Goal: Ask a question: Seek information or help from site administrators or community

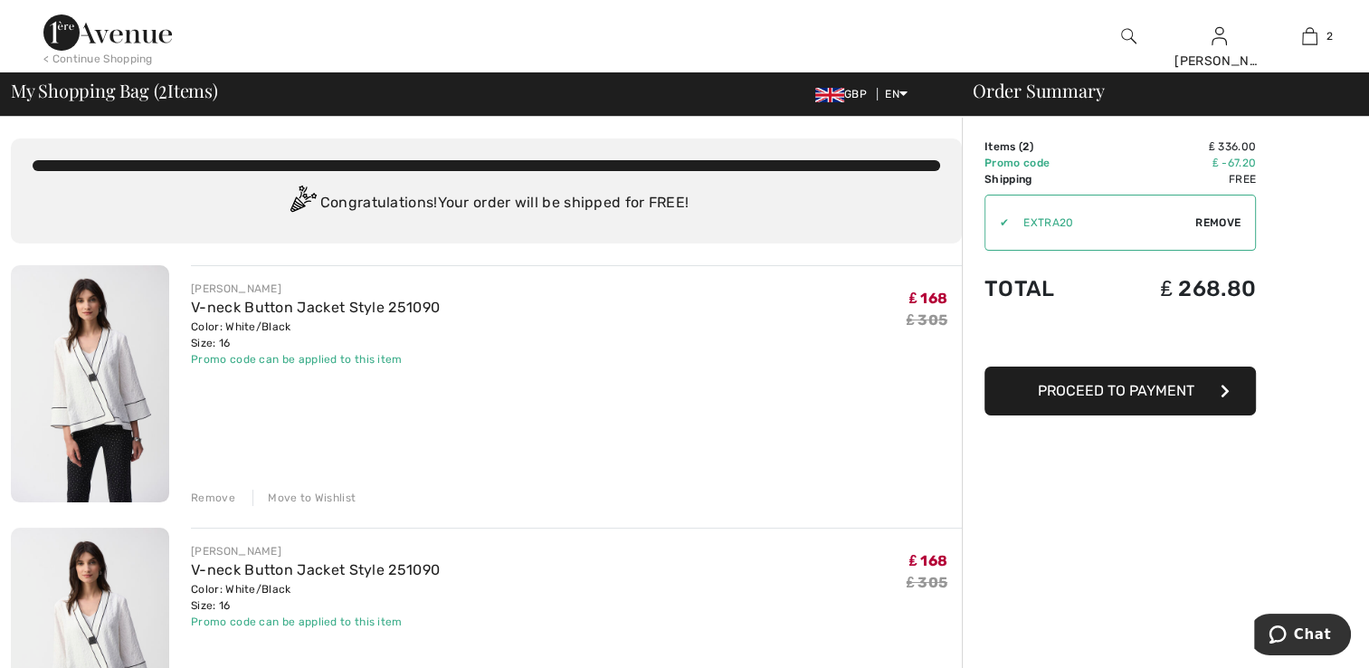
click at [214, 498] on div "Remove" at bounding box center [213, 498] width 44 height 16
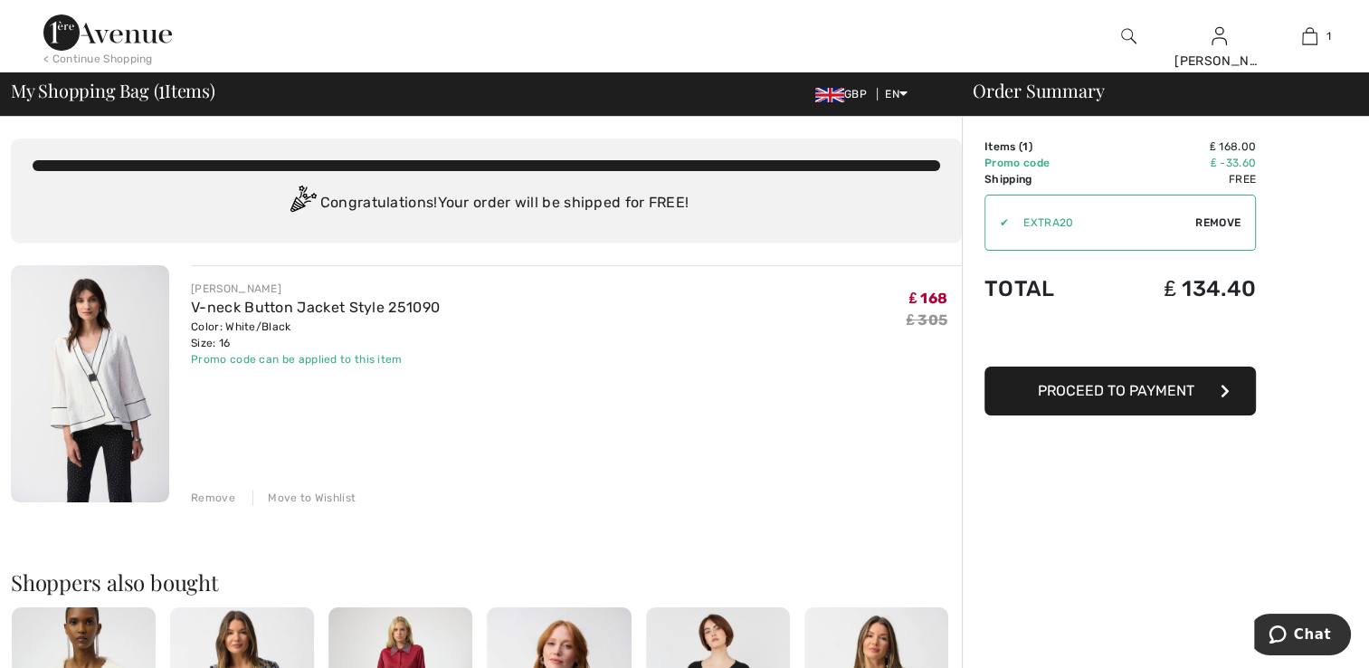
click at [1203, 222] on span "Remove" at bounding box center [1217, 222] width 45 height 16
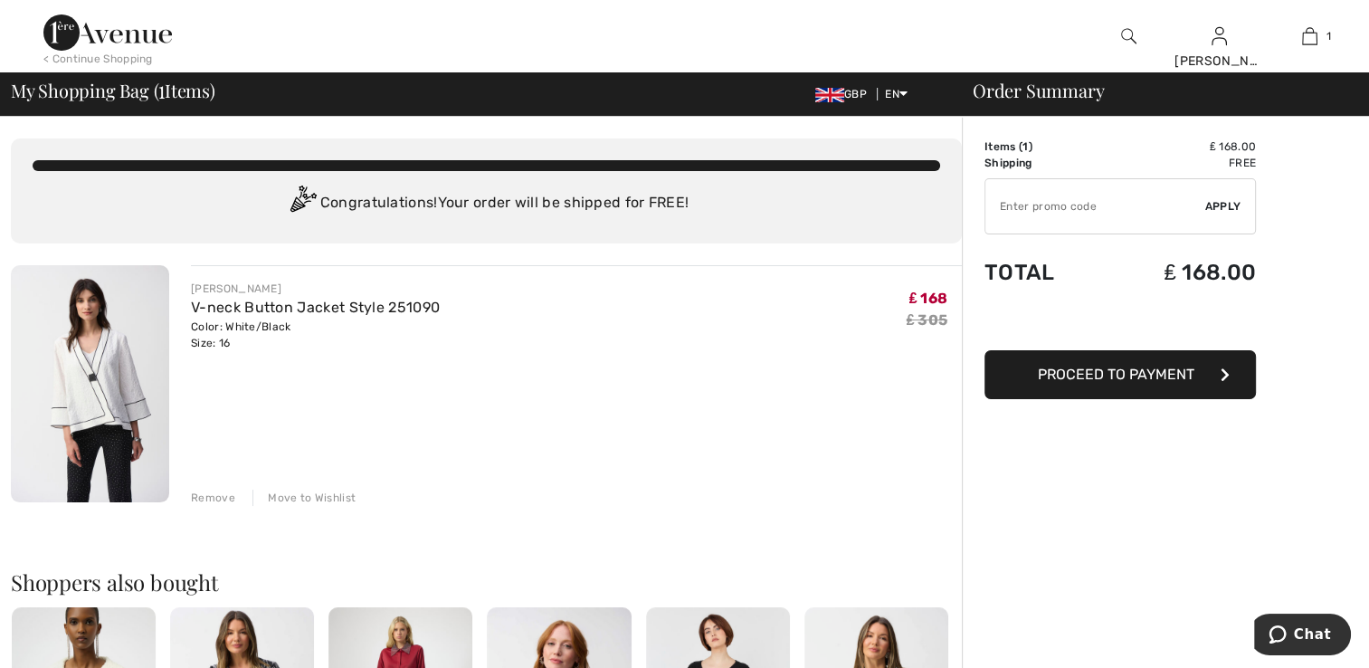
click at [1017, 202] on input "TEXT" at bounding box center [1095, 206] width 220 height 54
type input "GC005077973"
click at [1220, 199] on span "Apply" at bounding box center [1223, 206] width 36 height 16
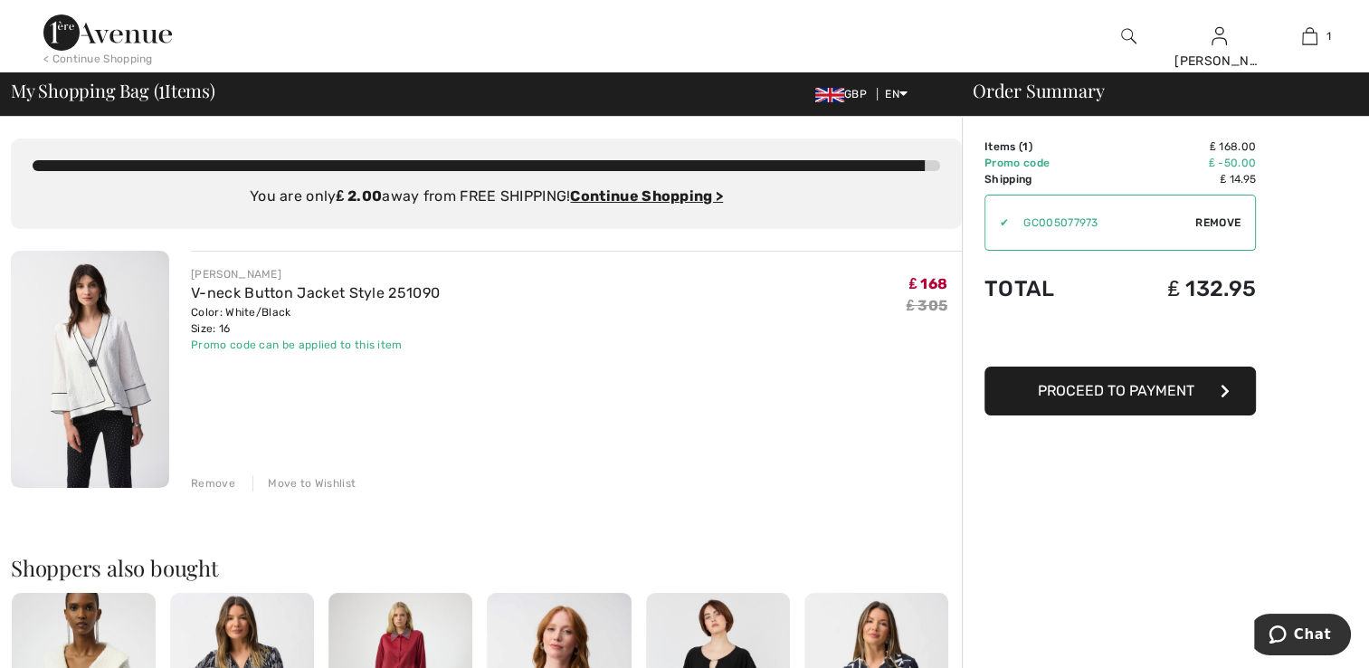
click at [1212, 220] on span "Remove" at bounding box center [1217, 222] width 45 height 16
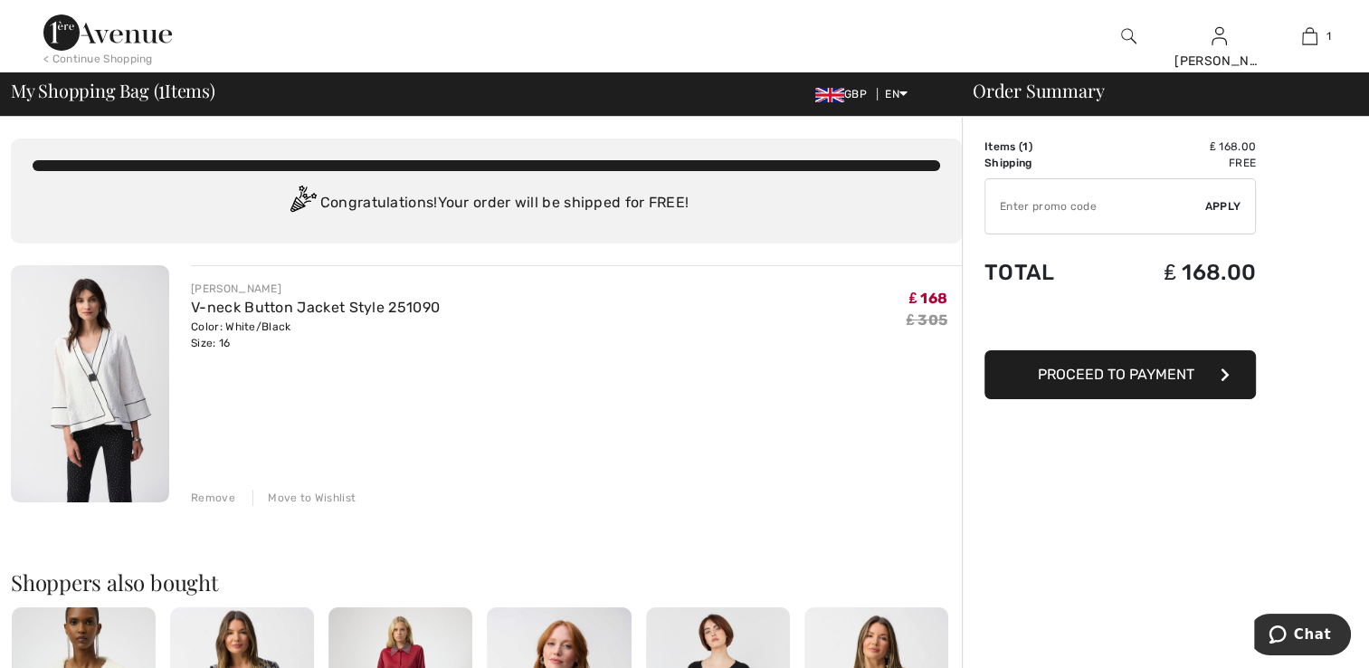
click at [1032, 211] on input "TEXT" at bounding box center [1095, 206] width 220 height 54
type input "EXTRA20"
click at [1227, 205] on span "Apply" at bounding box center [1223, 206] width 36 height 16
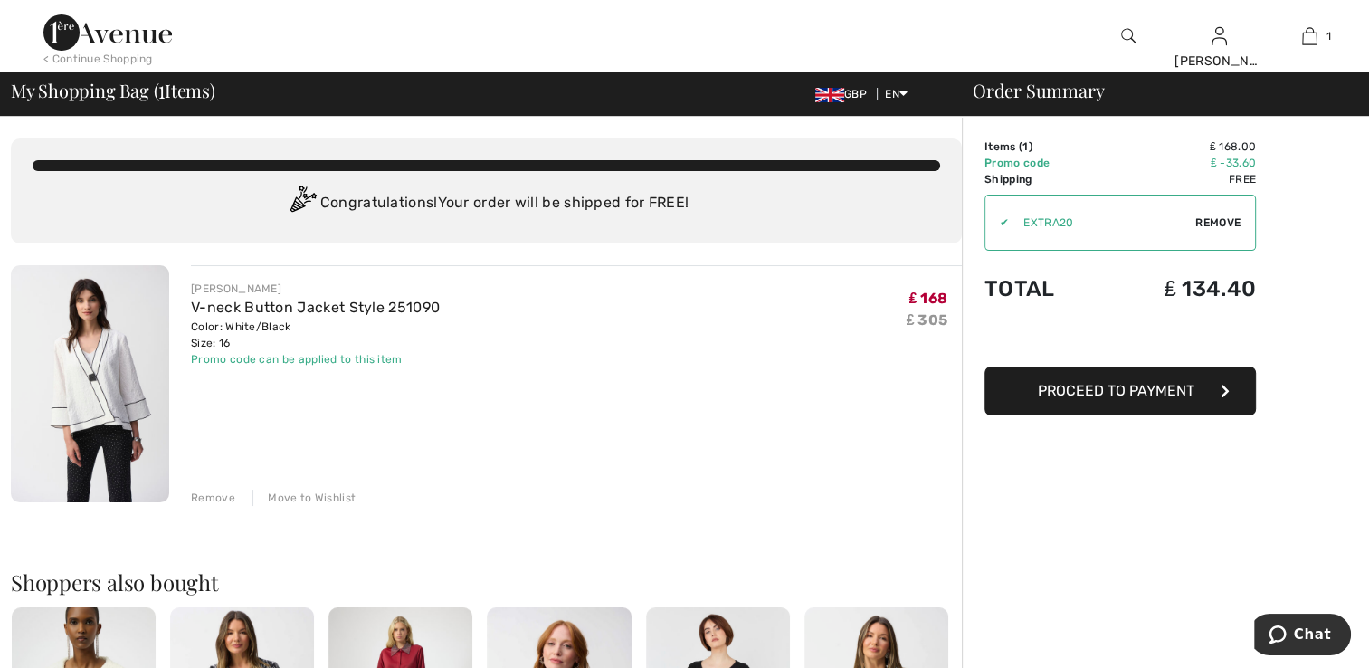
click at [1199, 219] on span "Remove" at bounding box center [1217, 222] width 45 height 16
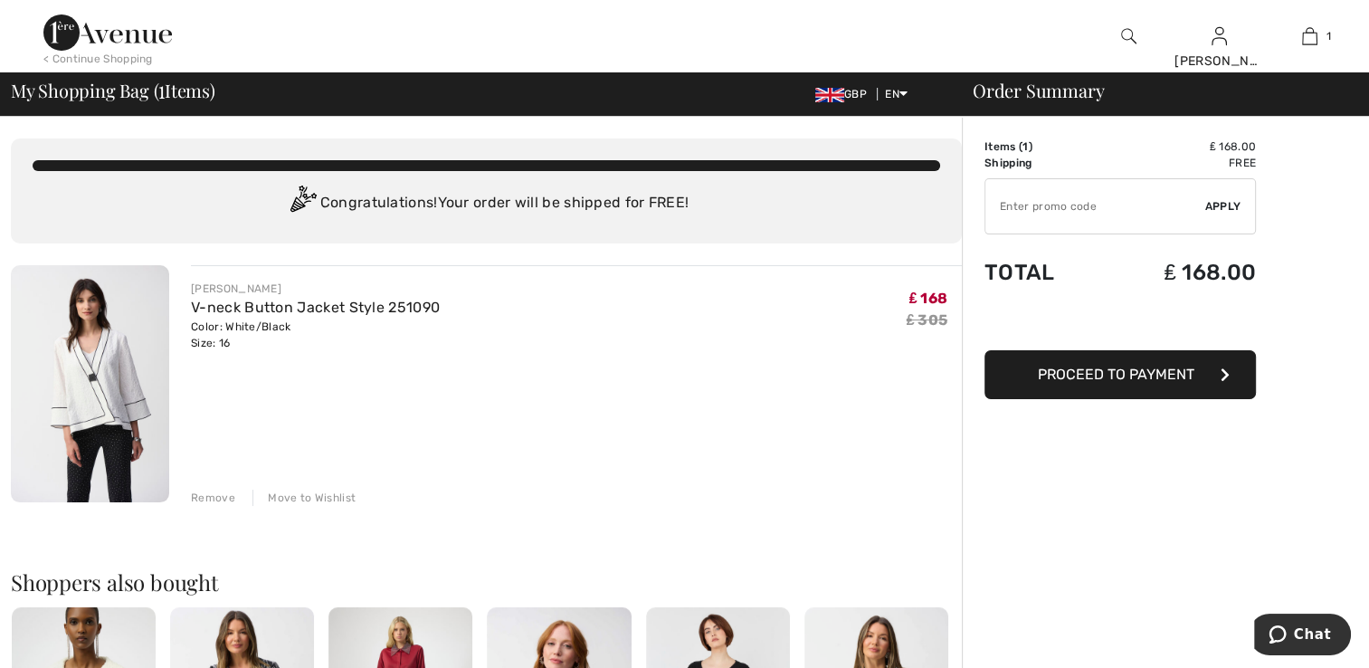
click at [1035, 216] on input "TEXT" at bounding box center [1095, 206] width 220 height 54
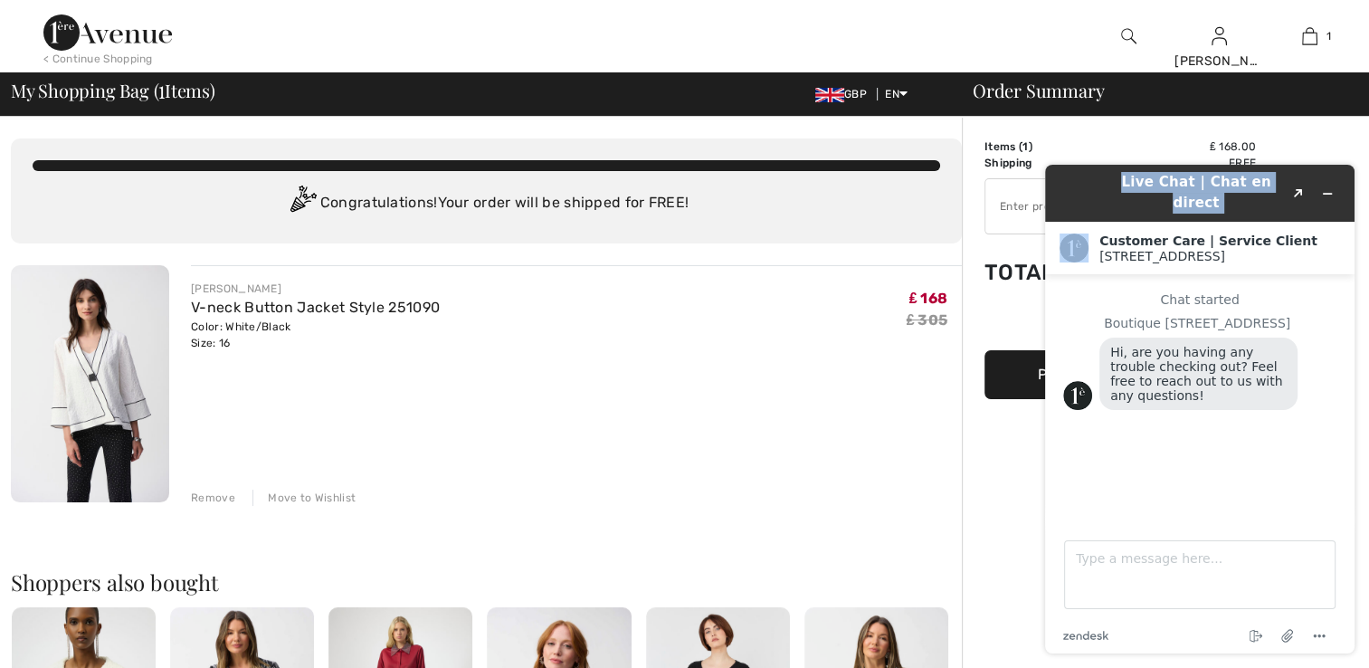
drag, startPoint x: 1094, startPoint y: 185, endPoint x: 1098, endPoint y: 230, distance: 45.4
click at [1098, 230] on div "Live Chat | Chat en direct Created with Sketch. Customer Care | Service Client …" at bounding box center [1199, 409] width 309 height 489
drag, startPoint x: 1098, startPoint y: 230, endPoint x: 1079, endPoint y: 157, distance: 75.5
click at [1079, 157] on div "Live Chat | Chat en direct Created with Sketch. Customer Care | Service Client …" at bounding box center [1200, 409] width 338 height 518
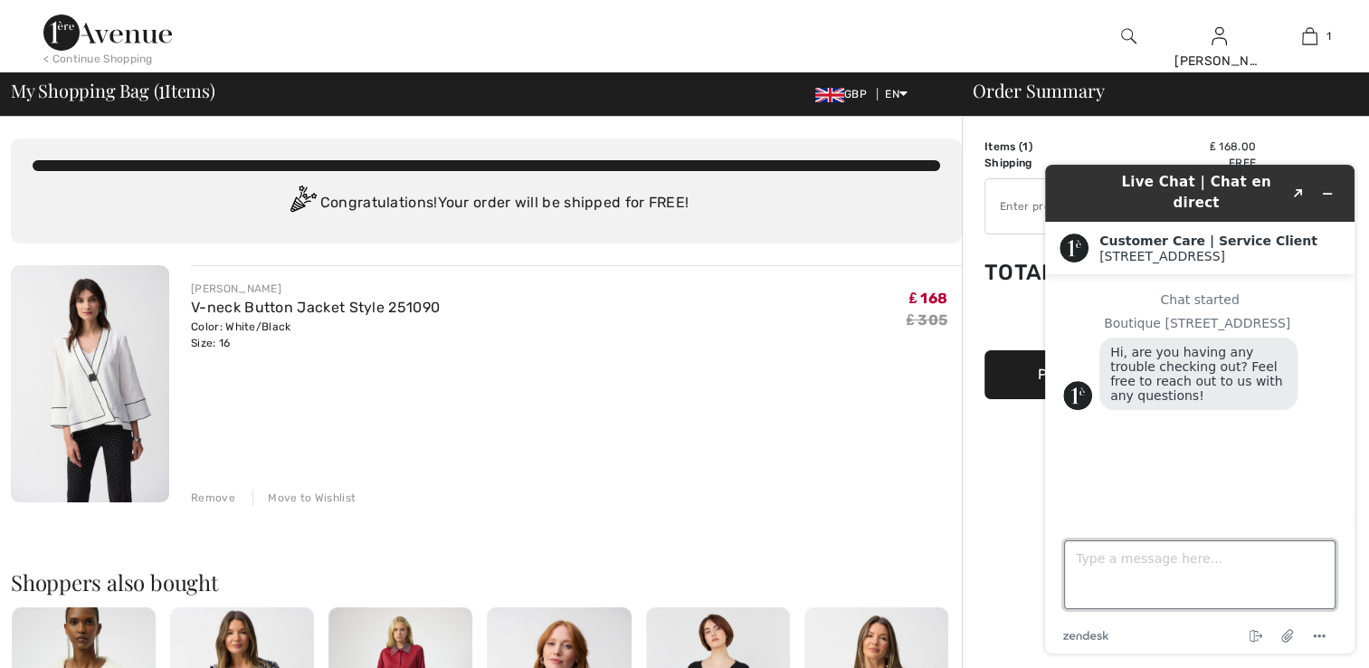
click at [1123, 568] on textarea "Type a message here..." at bounding box center [1199, 574] width 271 height 69
drag, startPoint x: 1083, startPoint y: 558, endPoint x: 1067, endPoint y: 554, distance: 16.9
click at [1067, 554] on textarea "cAN i ONLY HAVE 1 PROMO CODE PER ITEM?" at bounding box center [1199, 574] width 271 height 69
click at [1076, 557] on textarea "CAN i ONLY HAVE 1 PROMO CODE PER ITEM?" at bounding box center [1199, 574] width 271 height 69
type textarea "HI, CAN i ONLY HAVE 1 PROMO CODE PER ITEM?"
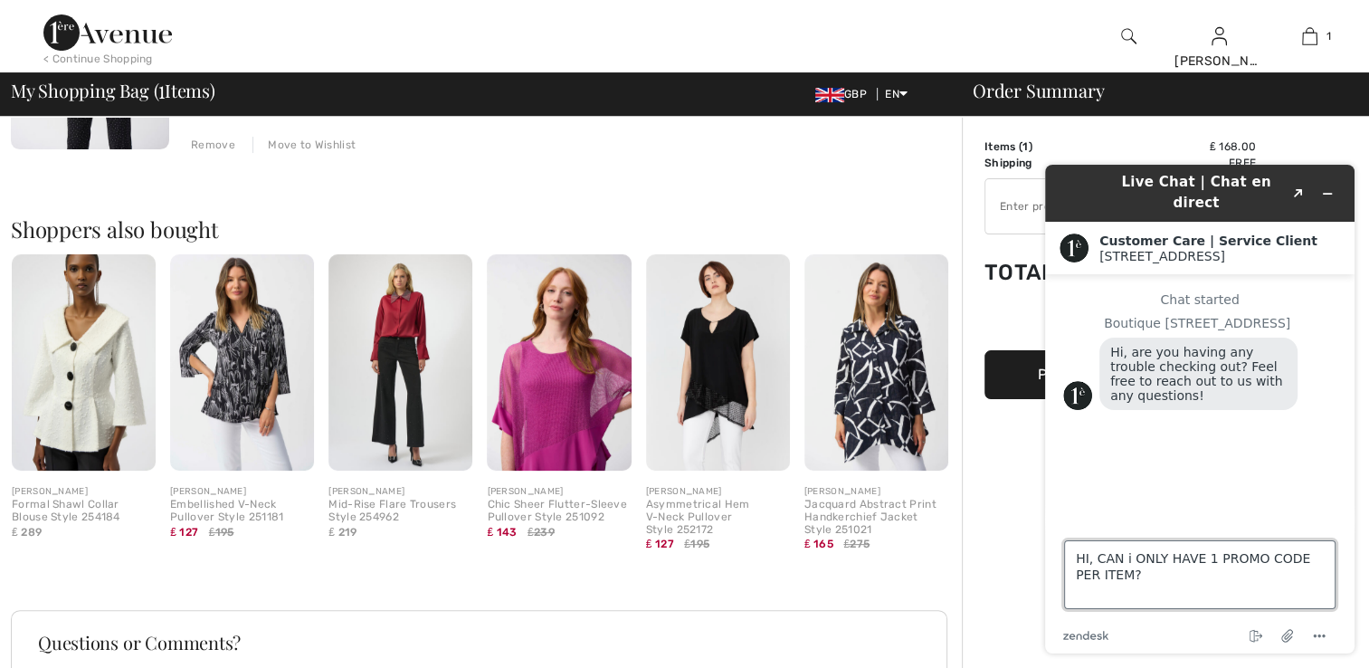
scroll to position [384, 0]
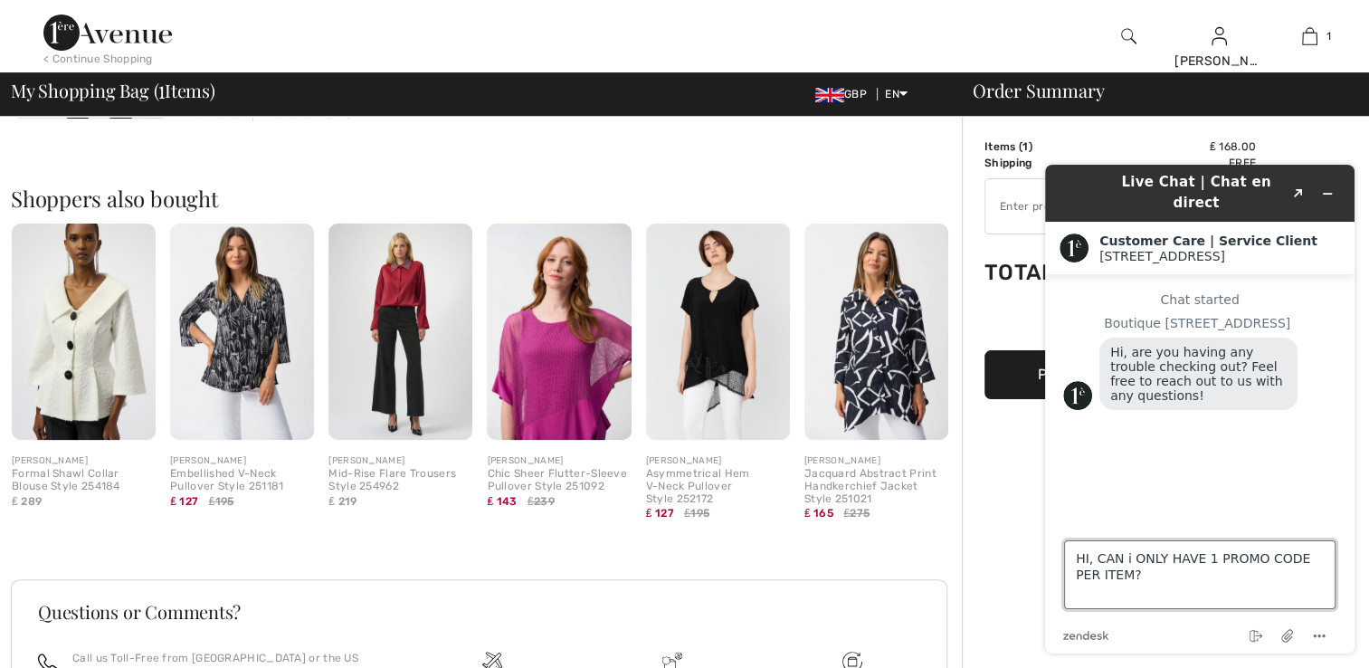
click at [1124, 579] on textarea "HI, CAN i ONLY HAVE 1 PROMO CODE PER ITEM?" at bounding box center [1199, 574] width 271 height 69
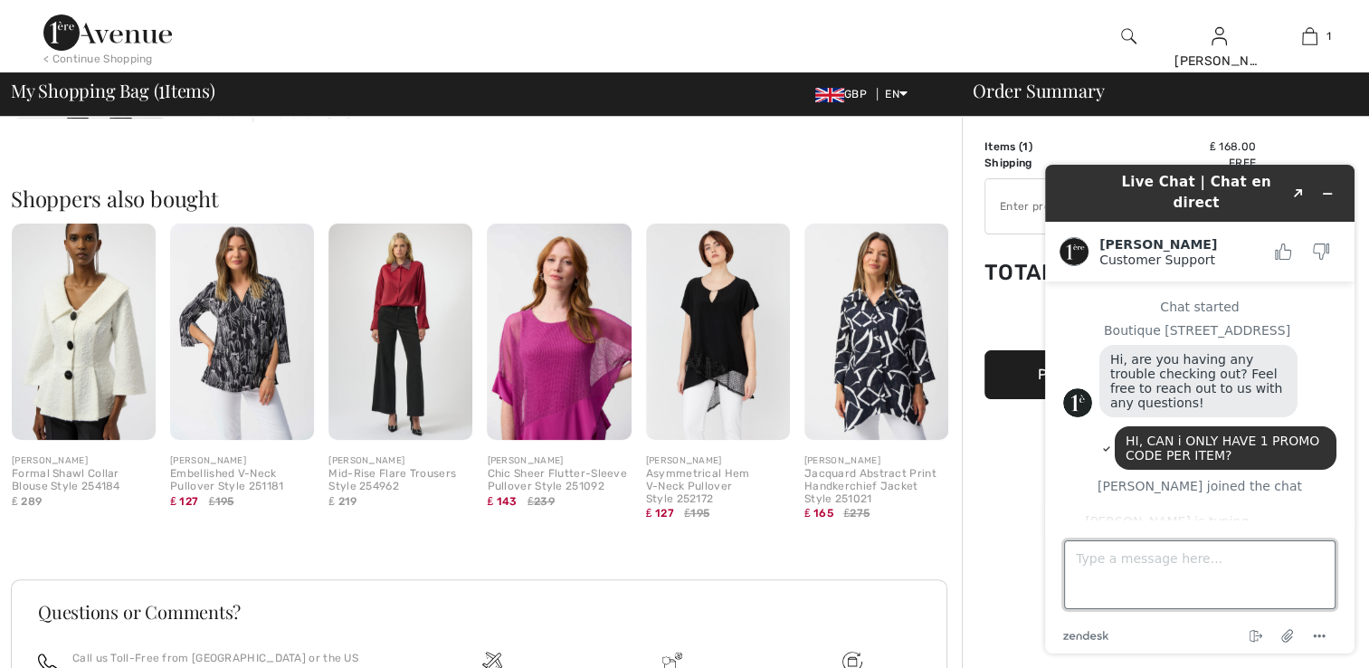
type textarea "I"
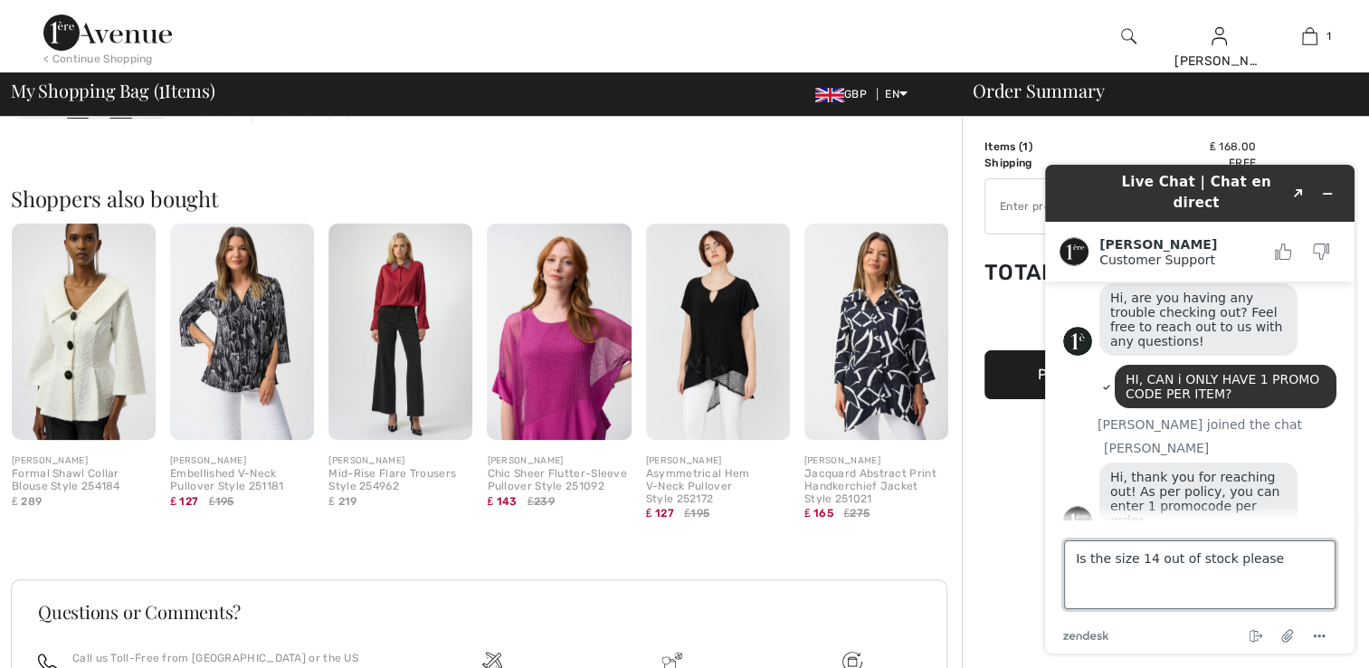
type textarea "Is the size 14 out of stock please?"
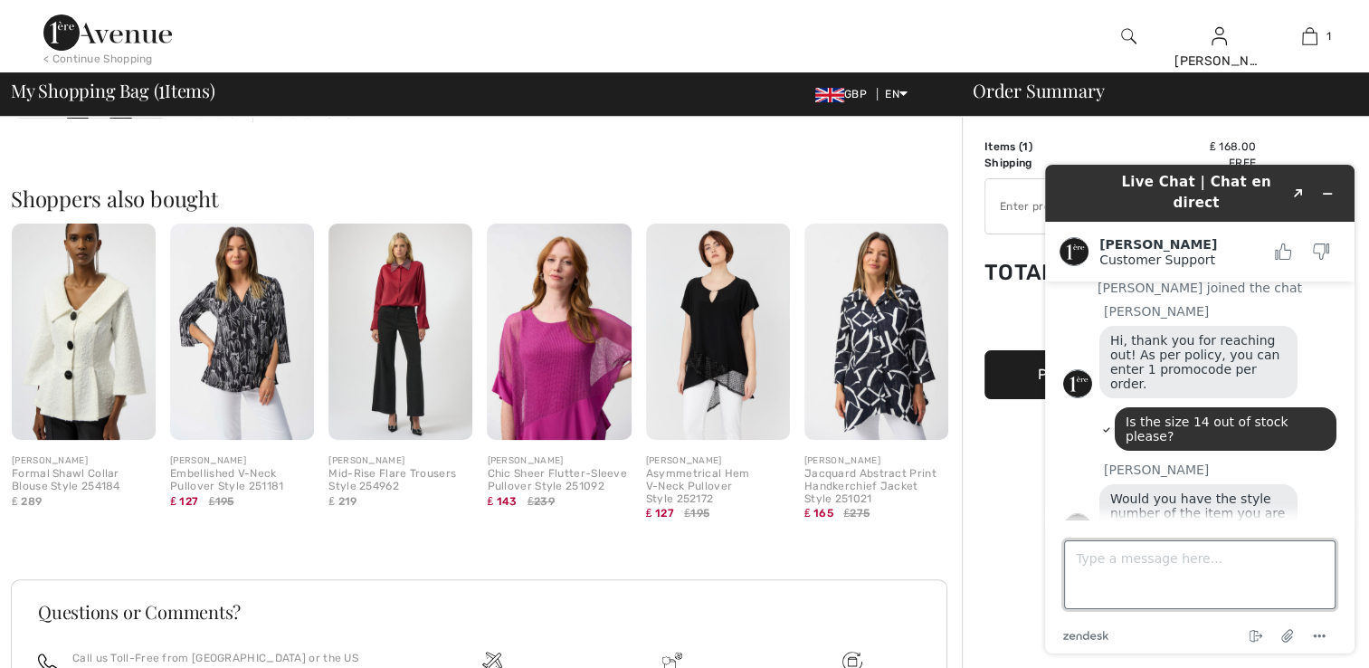
scroll to position [194, 0]
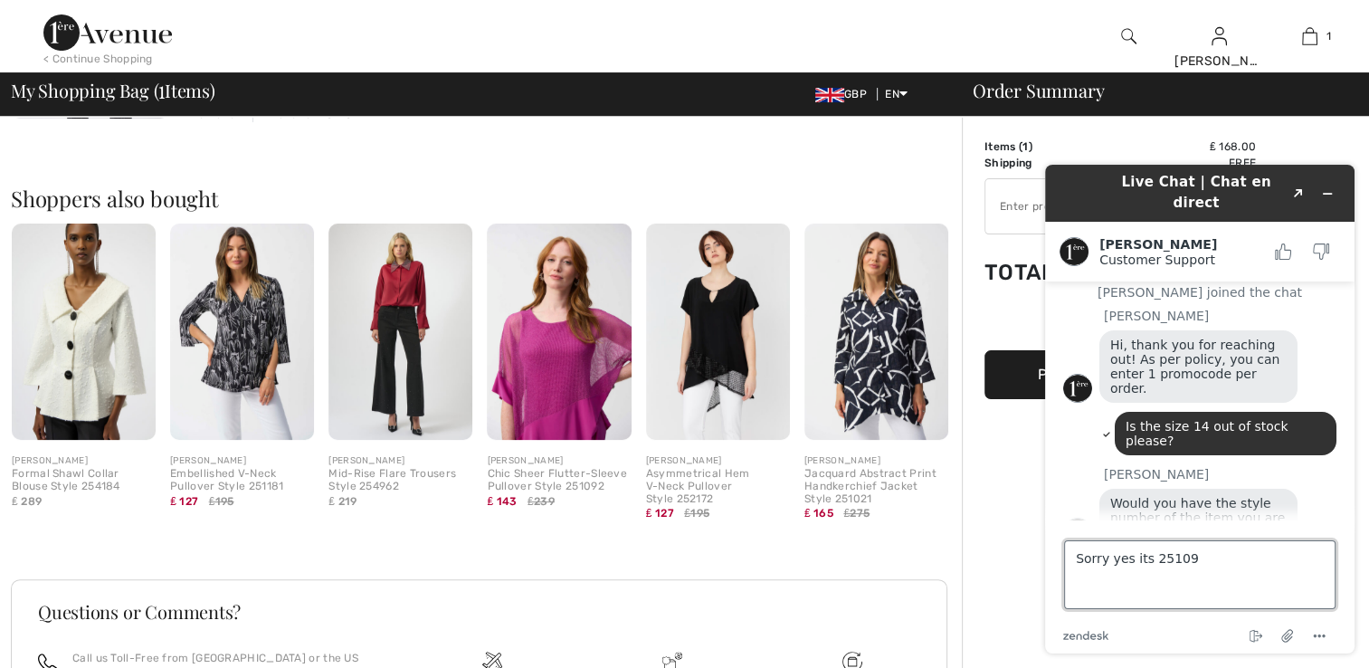
type textarea "Sorry yes its 251090"
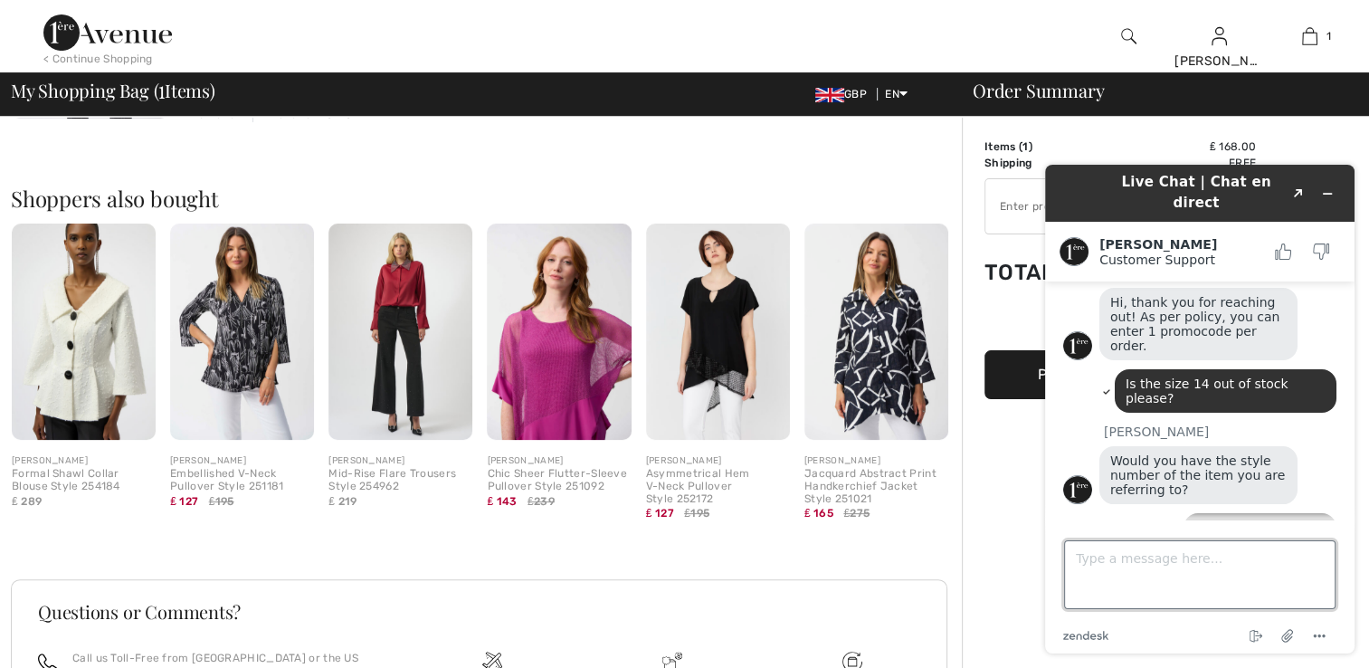
scroll to position [311, 0]
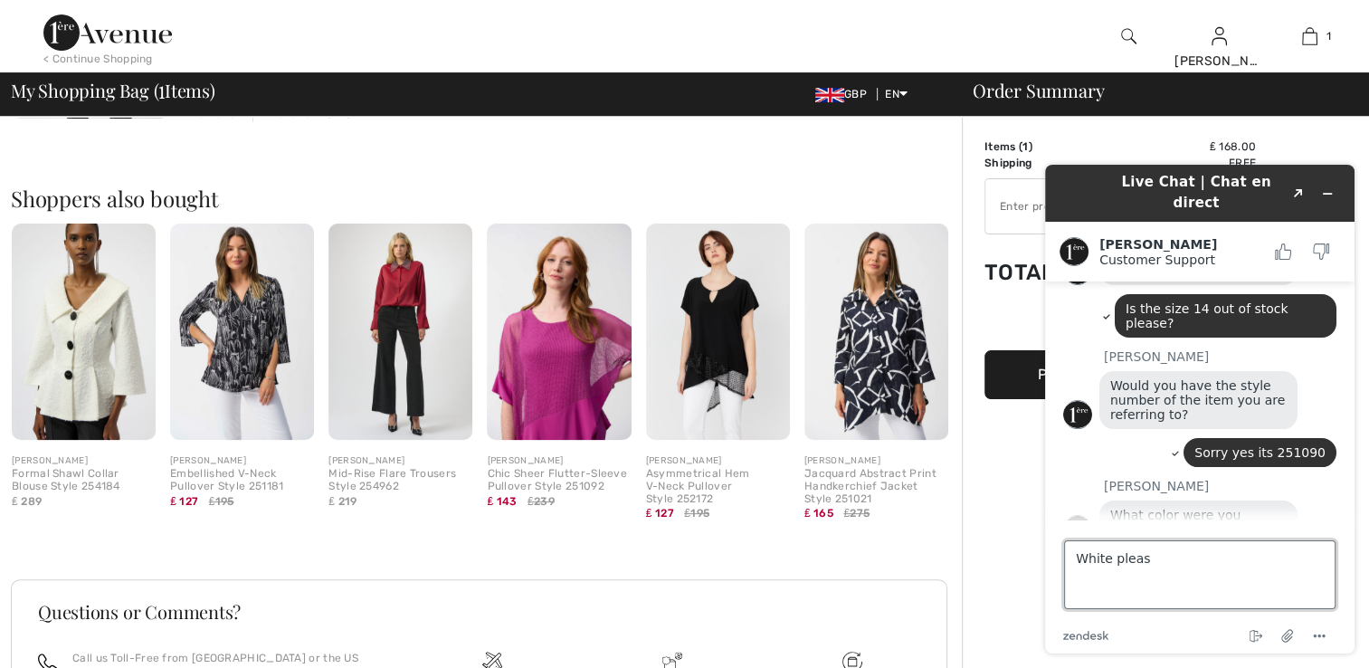
type textarea "White please"
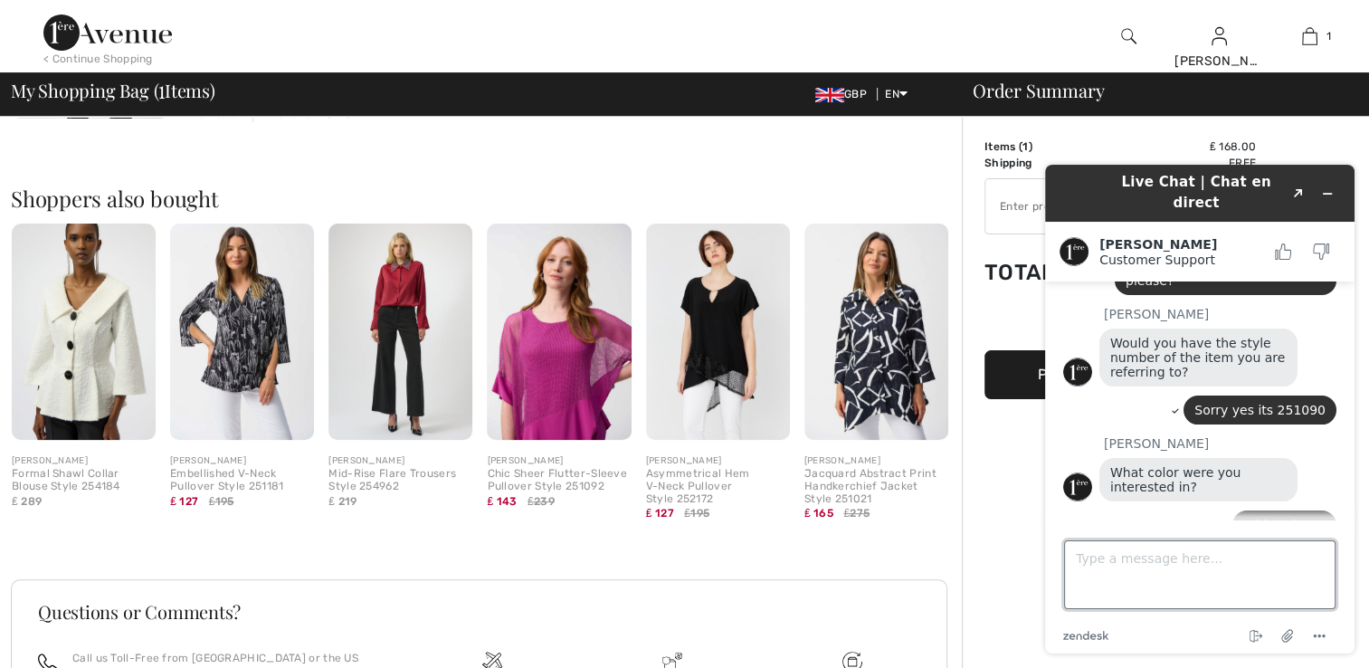
scroll to position [471, 0]
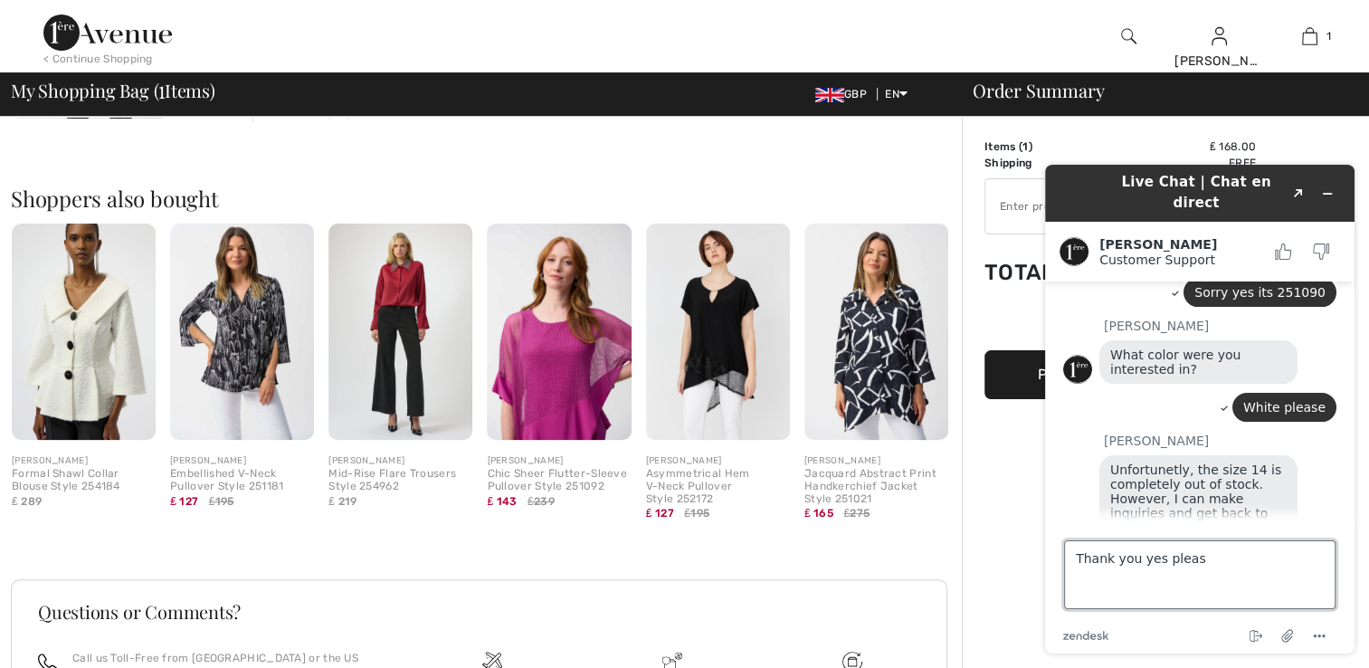
type textarea "Thank you yes please"
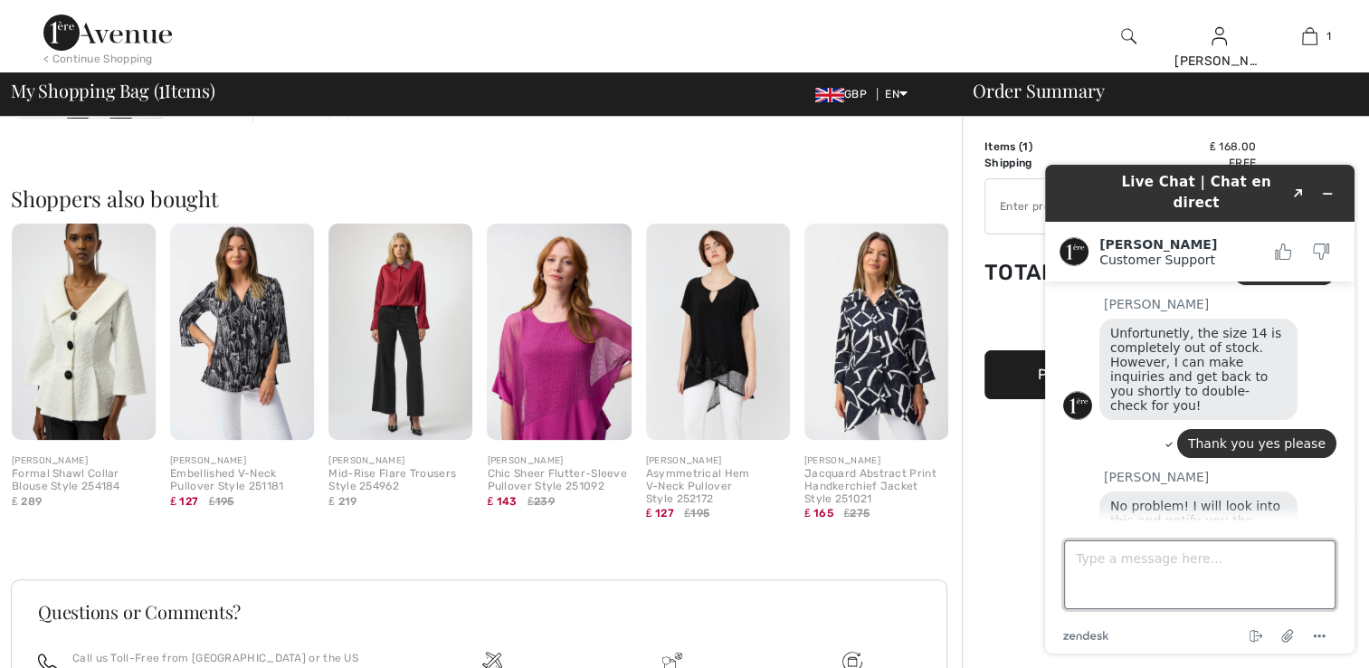
scroll to position [603, 0]
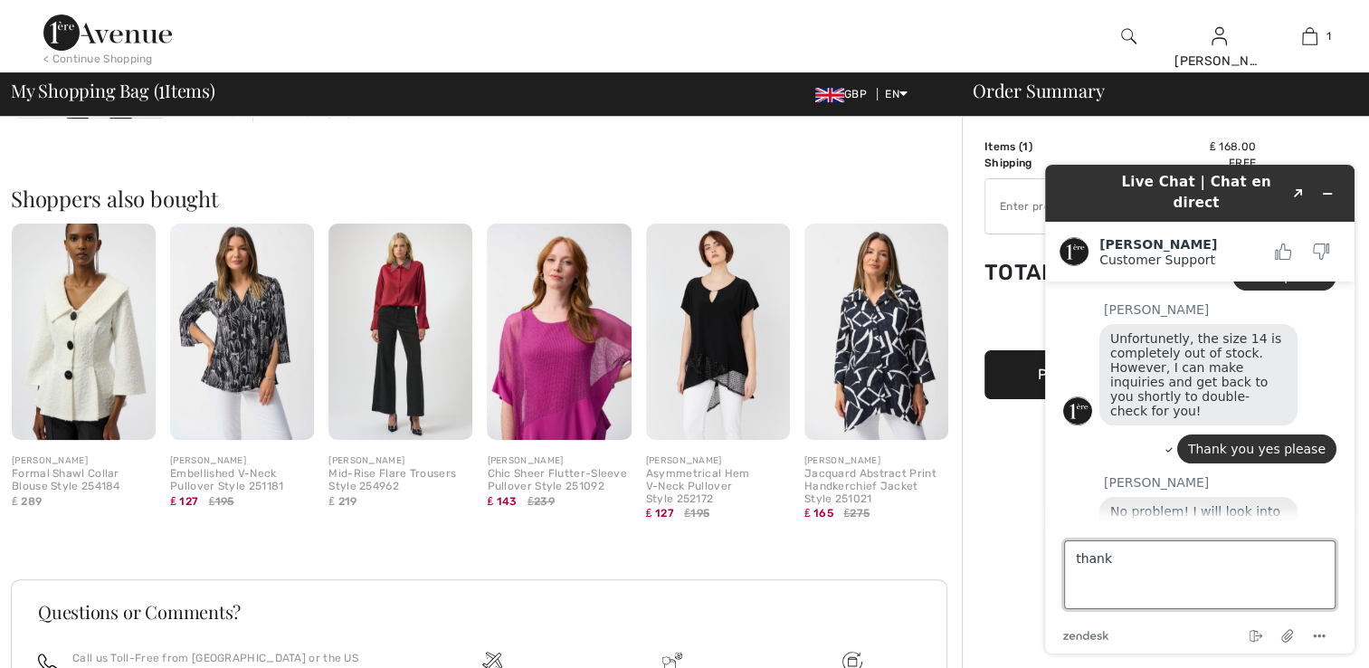
type textarea "thanks"
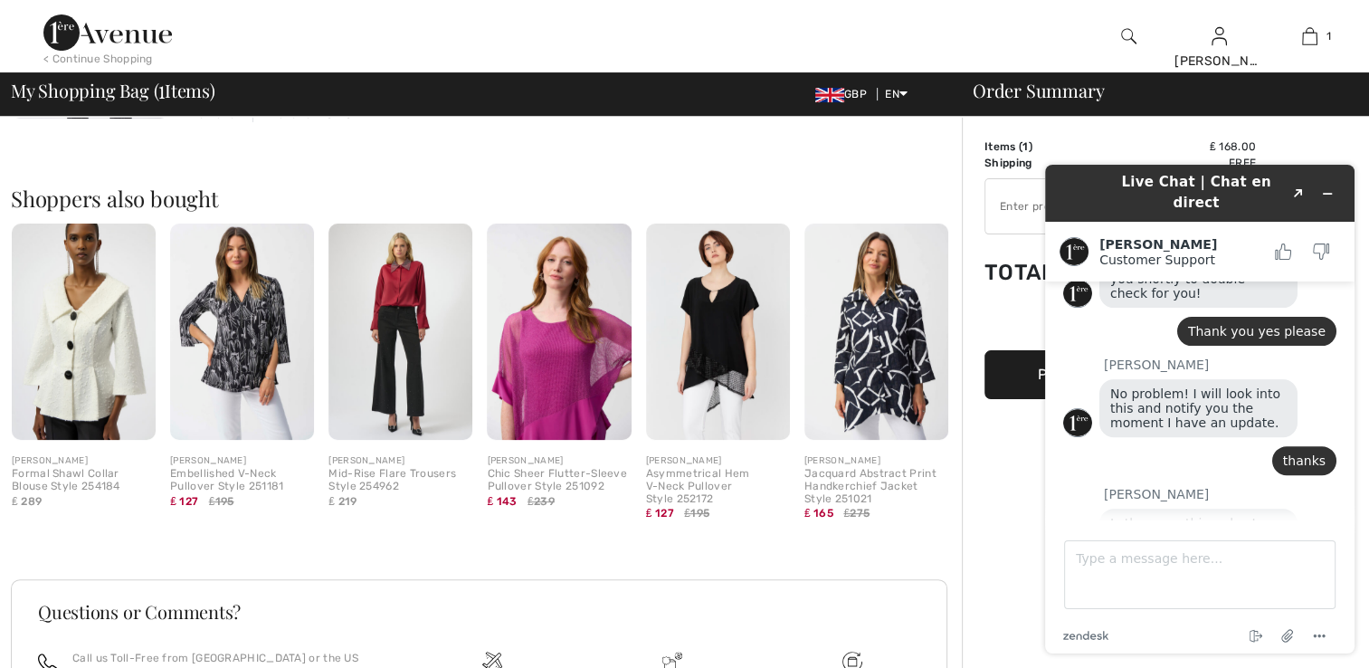
scroll to position [767, 0]
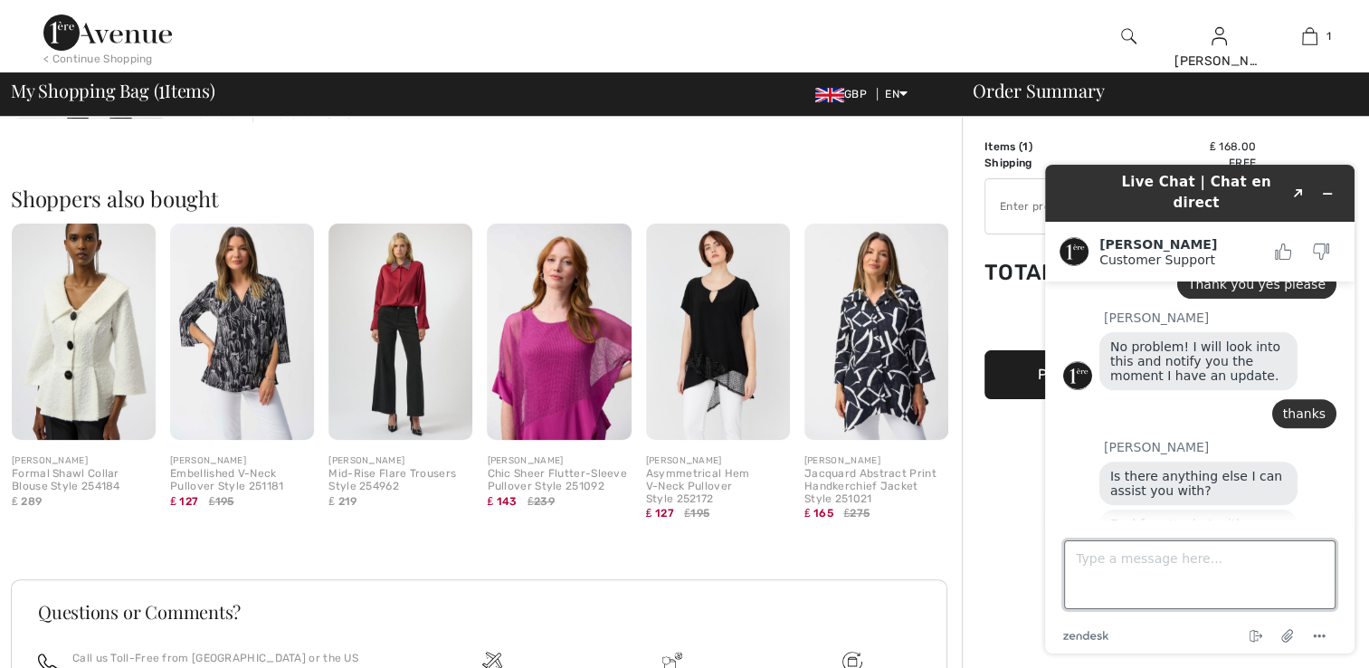
click at [1123, 557] on textarea "Type a message here..." at bounding box center [1199, 574] width 271 height 69
click at [1097, 559] on textarea "HI, did you manage to find a size 14 jacket?" at bounding box center [1199, 574] width 271 height 69
click at [1324, 554] on textarea "HI, did you manage to find a size 14 jacket?" at bounding box center [1199, 574] width 271 height 69
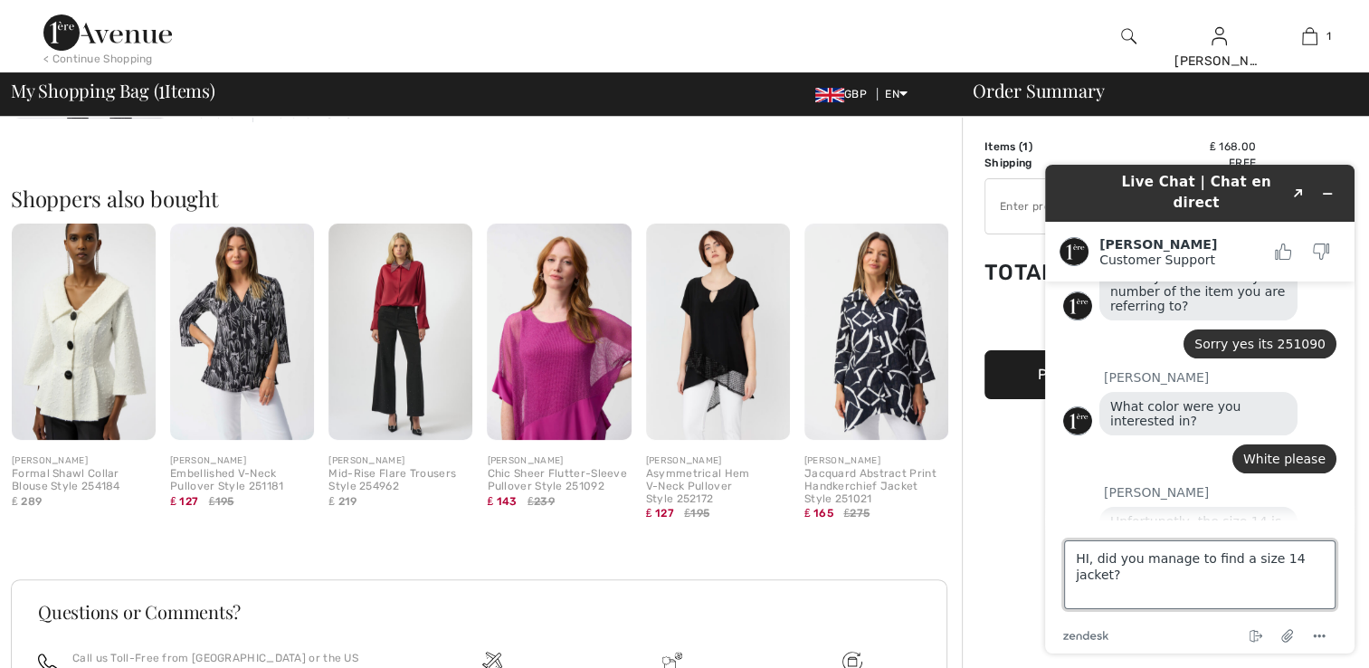
scroll to position [405, 0]
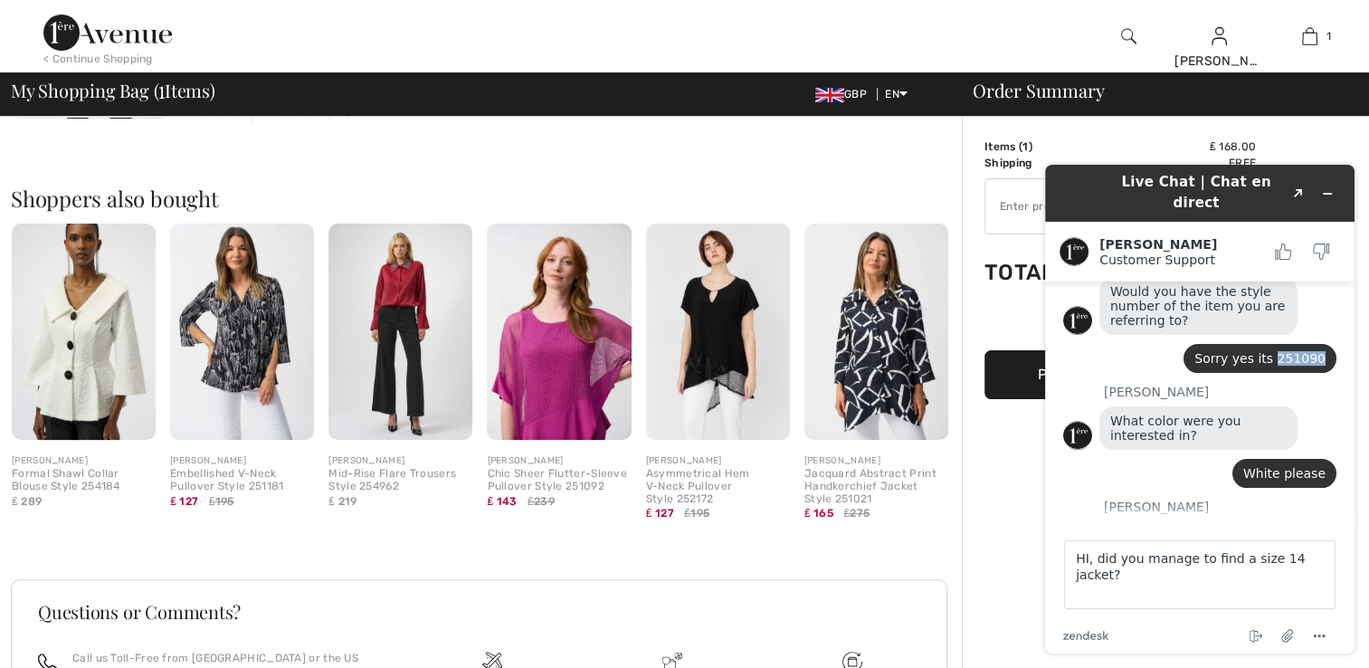
drag, startPoint x: 1279, startPoint y: 322, endPoint x: 1318, endPoint y: 321, distance: 38.9
click at [1318, 351] on span "Sorry yes its 251090" at bounding box center [1259, 358] width 131 height 14
copy span "251090"
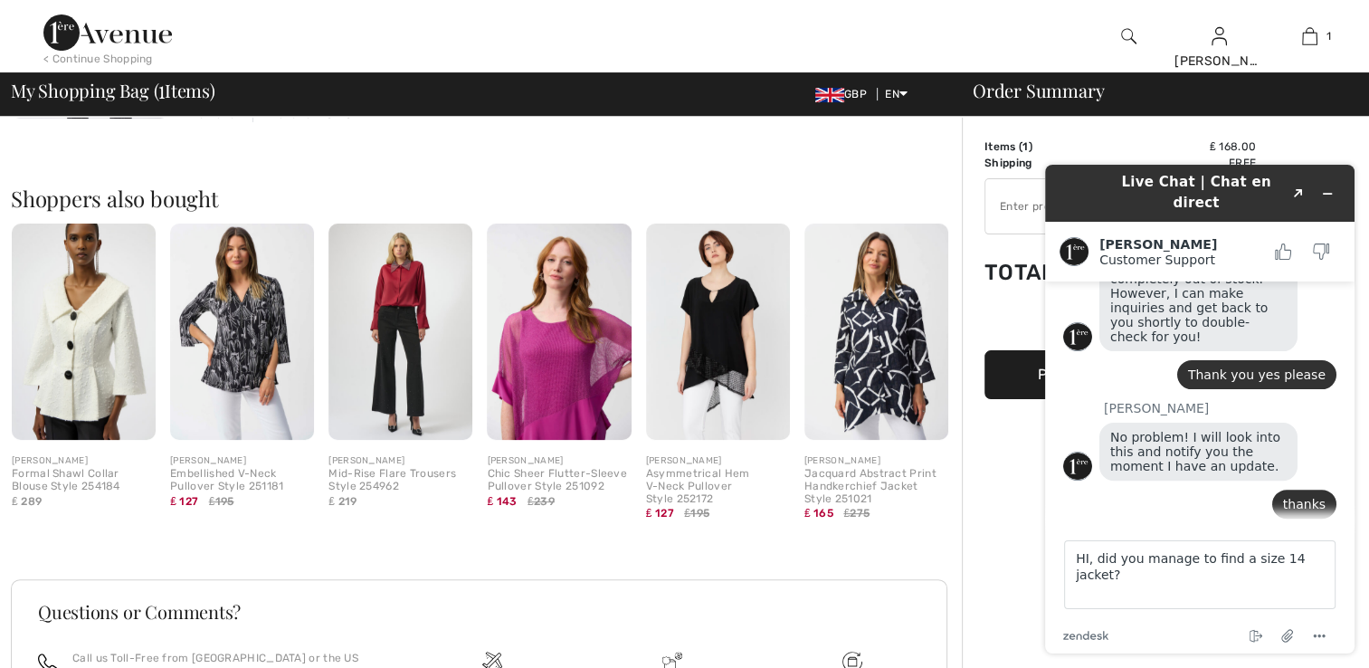
scroll to position [767, 0]
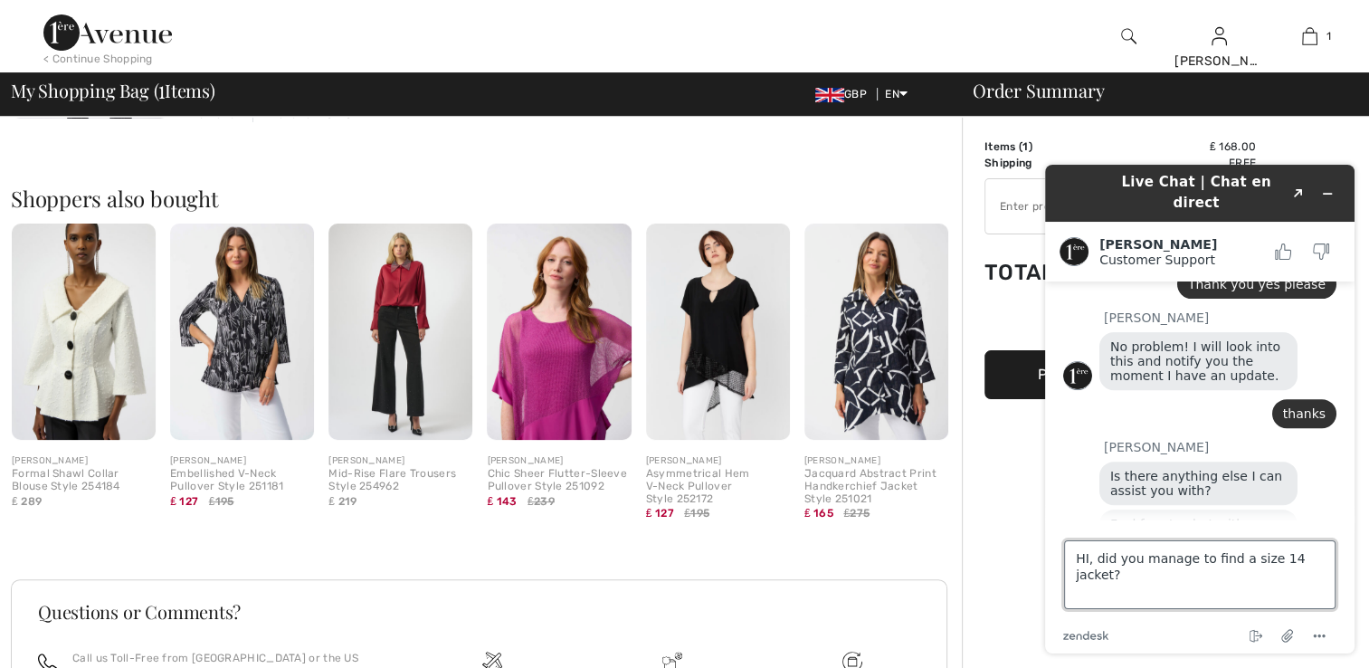
click at [1279, 557] on textarea "HI, did you manage to find a size 14 jacket?" at bounding box center [1199, 574] width 271 height 69
paste textarea "251090"
type textarea "HI, did you manage to find a size 14 of the 251090 jacket?"
drag, startPoint x: 1184, startPoint y: 581, endPoint x: 1200, endPoint y: 571, distance: 18.3
click at [1184, 580] on textarea "HI, did you manage to find a size 14 of the 251090 jacket?" at bounding box center [1199, 574] width 271 height 69
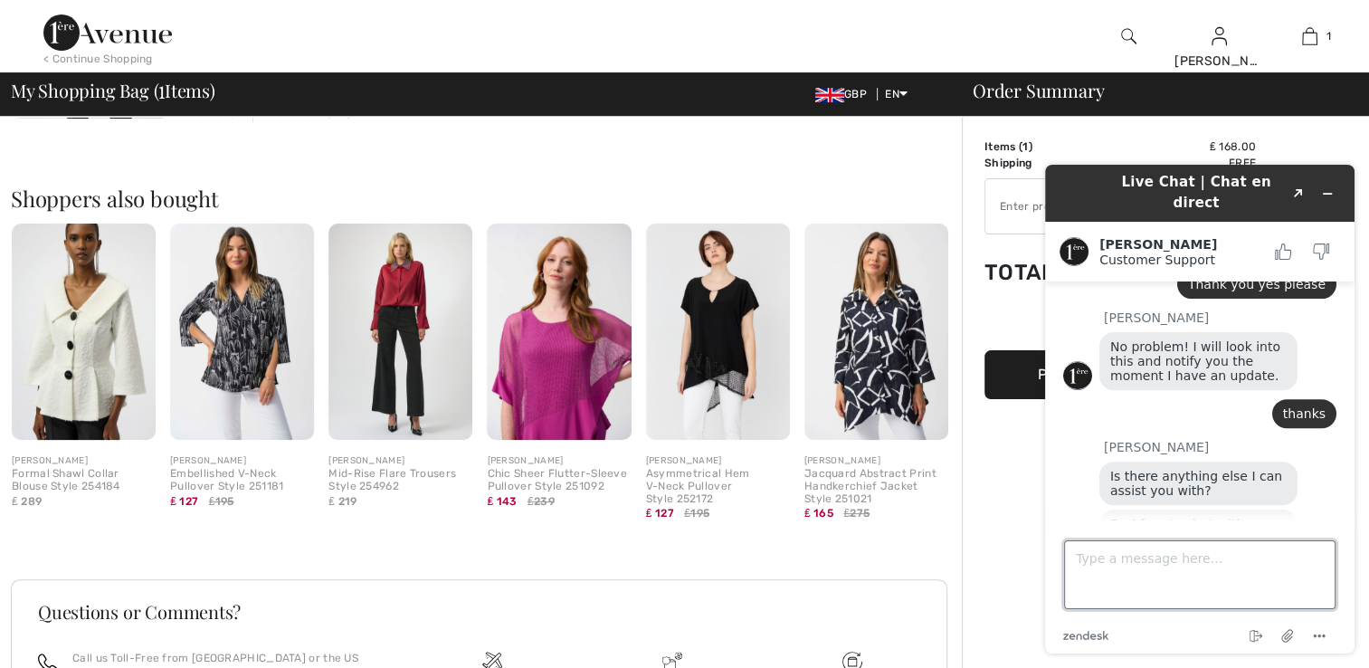
type textarea "#"
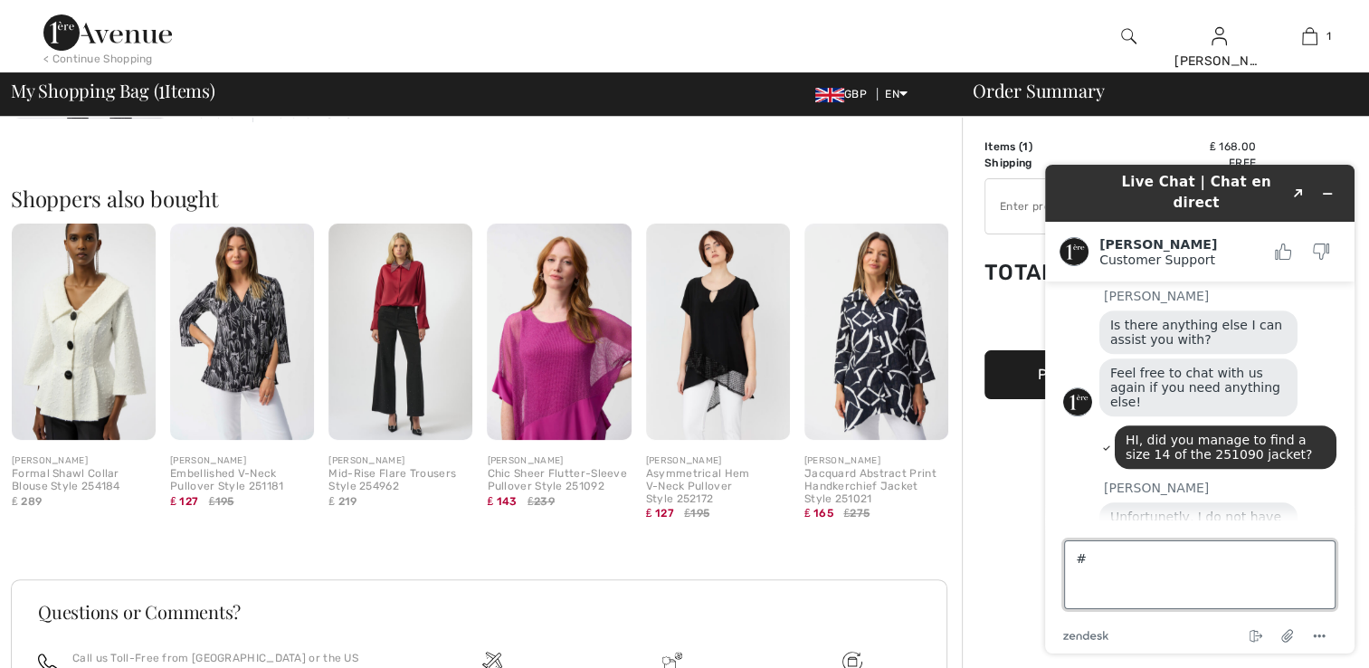
scroll to position [914, 0]
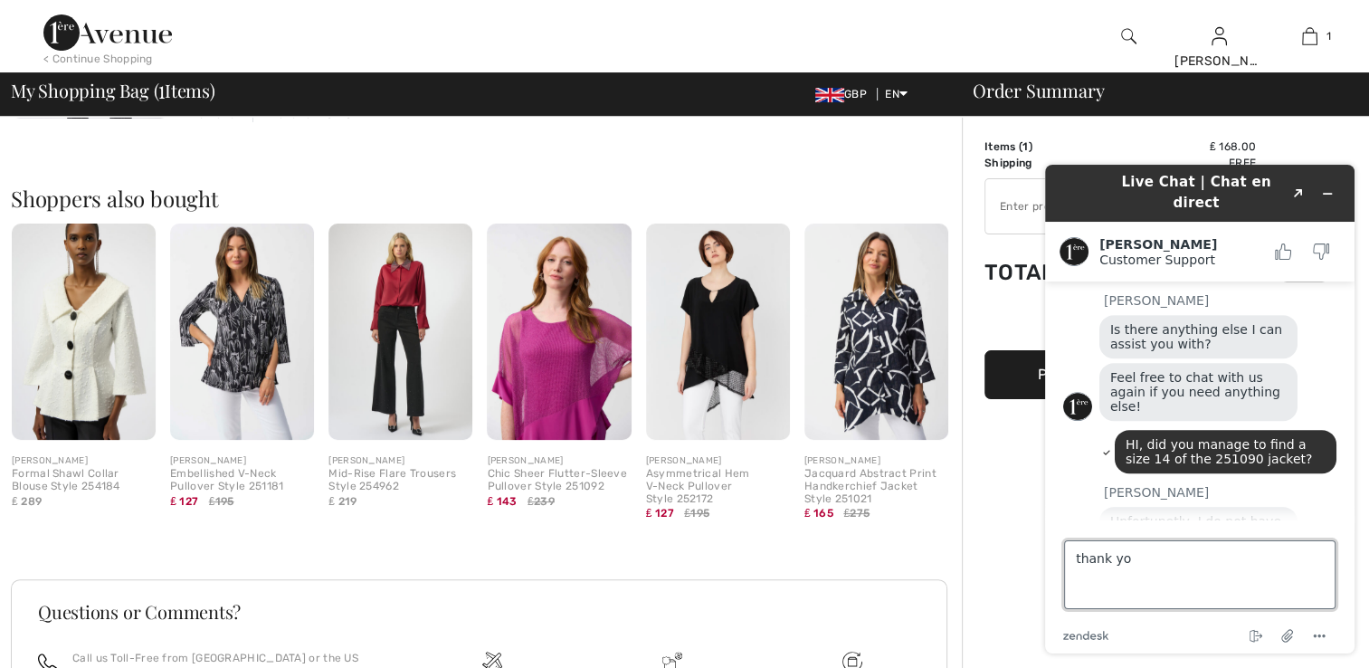
type textarea "thank you"
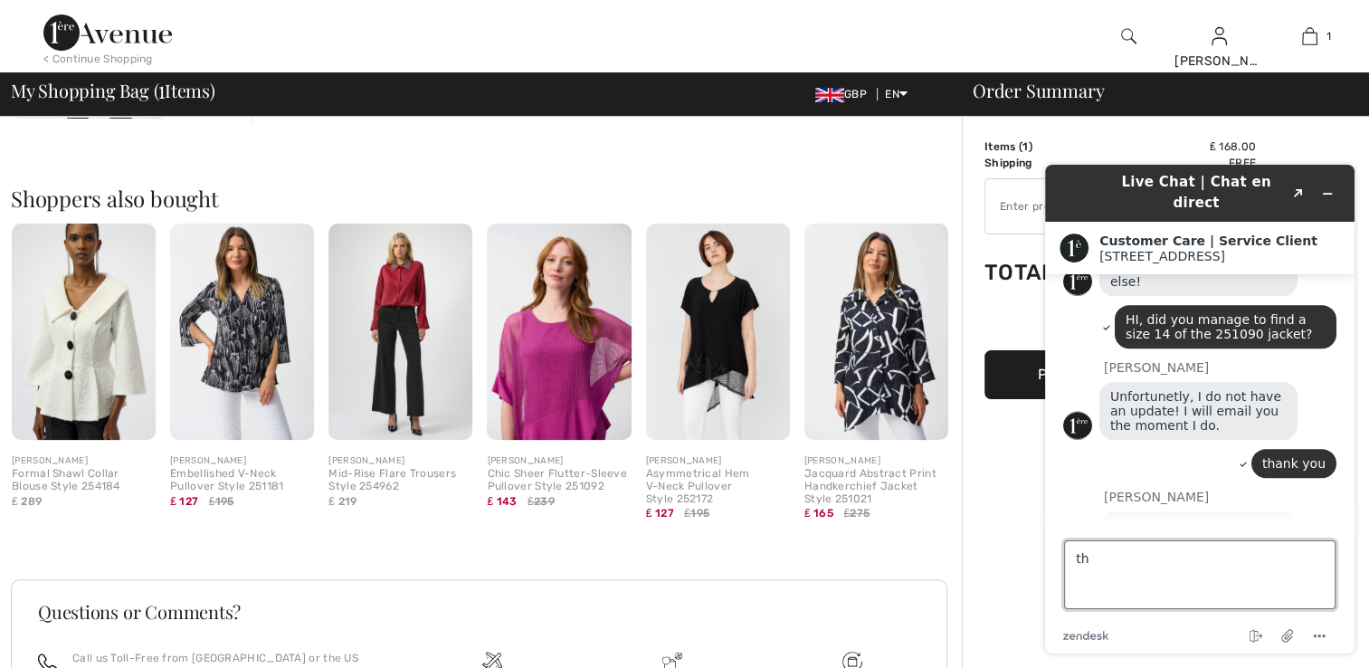
scroll to position [1118, 0]
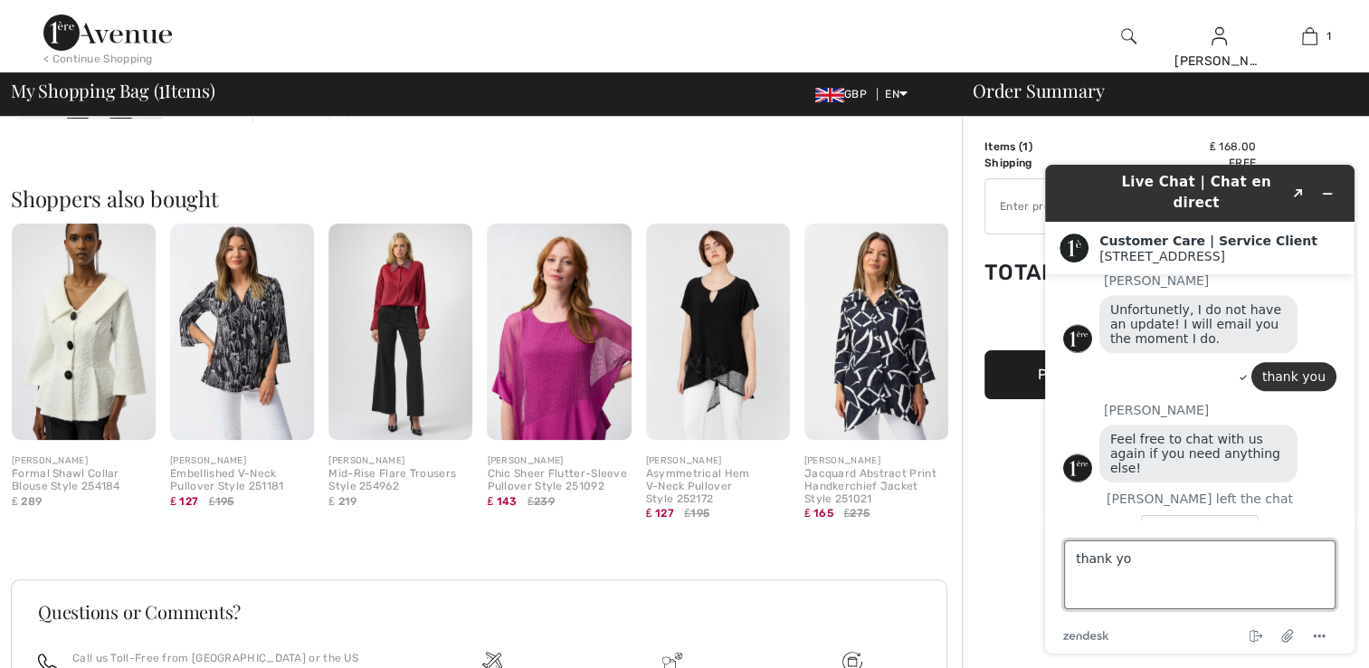
type textarea "thank you"
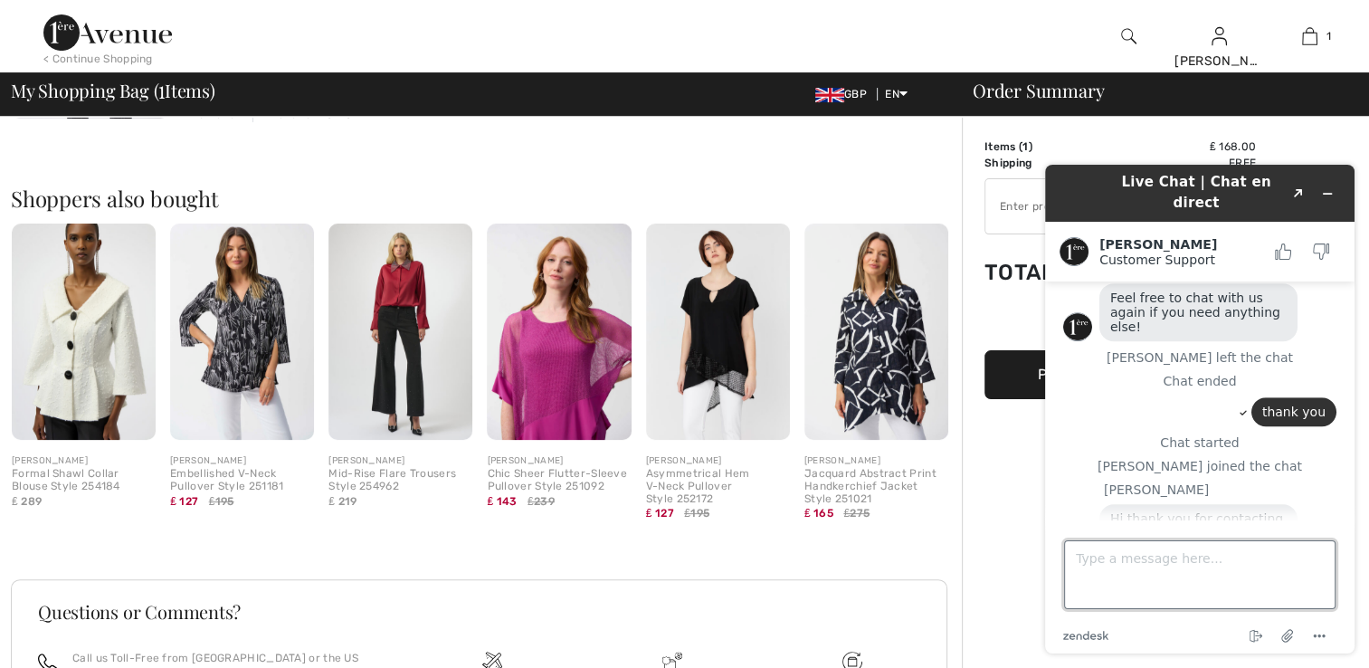
scroll to position [1355, 0]
